Goal: Information Seeking & Learning: Check status

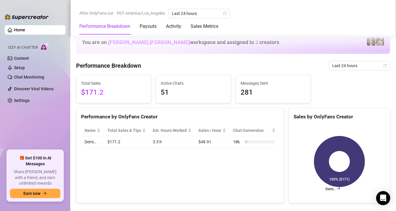
scroll to position [238, 0]
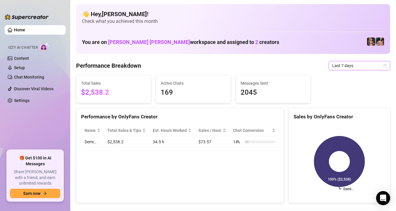
click at [356, 69] on span "Last 7 days" at bounding box center [359, 65] width 54 height 9
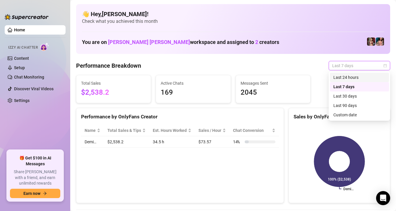
click at [353, 77] on div "Last 24 hours" at bounding box center [359, 77] width 52 height 6
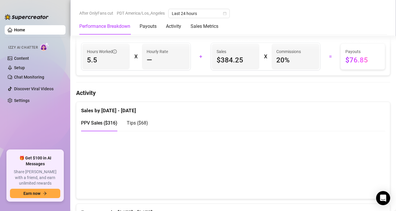
scroll to position [245, 0]
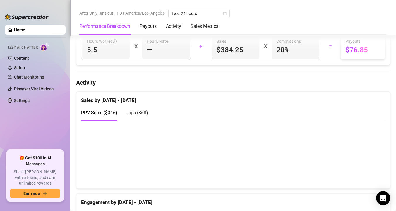
click at [134, 117] on div "Tips ( $68 )" at bounding box center [137, 112] width 21 height 17
click at [103, 109] on div "PPV Sales ( $316 )" at bounding box center [99, 112] width 36 height 7
click at [140, 110] on span "Tips ( $68 )" at bounding box center [137, 113] width 21 height 6
click at [107, 109] on div "PPV Sales ( $316 )" at bounding box center [99, 112] width 36 height 7
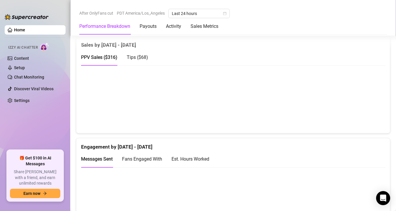
scroll to position [301, 0]
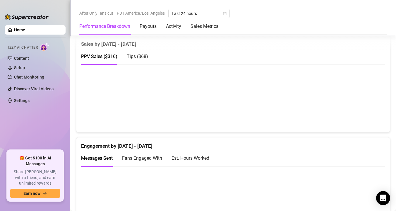
click at [139, 57] on span "Tips ( $68 )" at bounding box center [137, 57] width 21 height 6
click at [94, 56] on span "PPV Sales ( $316 )" at bounding box center [99, 57] width 36 height 6
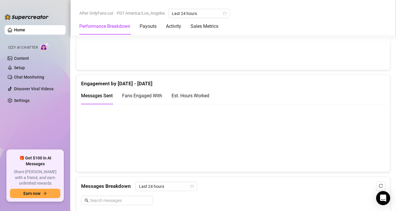
scroll to position [366, 0]
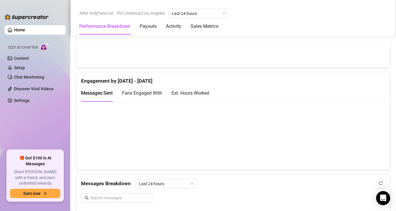
click at [196, 93] on div "Est. Hours Worked" at bounding box center [190, 92] width 38 height 7
